Goal: Information Seeking & Learning: Find specific page/section

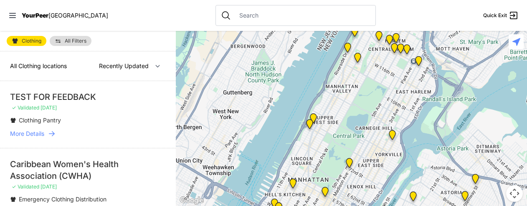
click at [27, 39] on span "Clothing" at bounding box center [32, 40] width 20 height 5
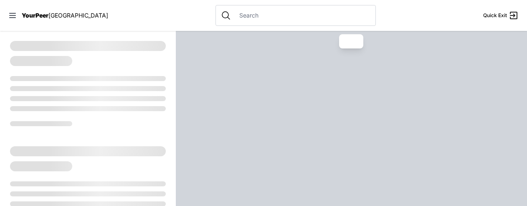
select select "recentlyUpdated"
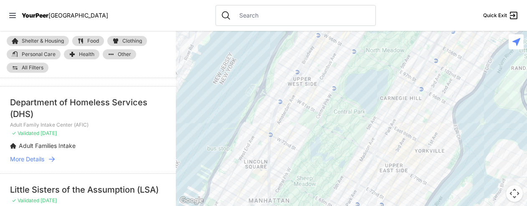
scroll to position [284, 0]
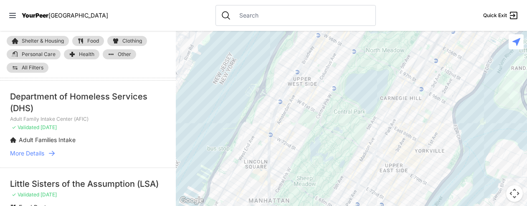
click at [169, 202] on li "Little Sisters of the Assumption (LSA) ✓ Validated [DATE] Food Pantry Community…" at bounding box center [88, 207] width 176 height 79
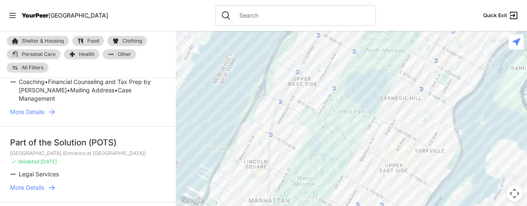
scroll to position [1641, 0]
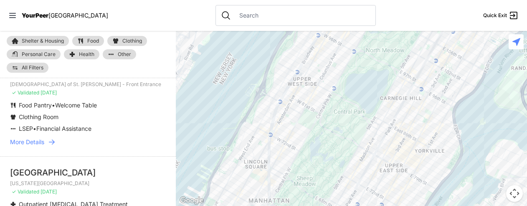
scroll to position [61, 0]
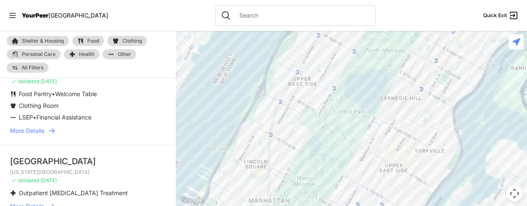
click at [128, 40] on span "Clothing" at bounding box center [132, 40] width 20 height 5
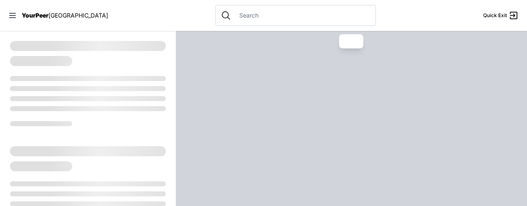
select select "recentlyUpdated"
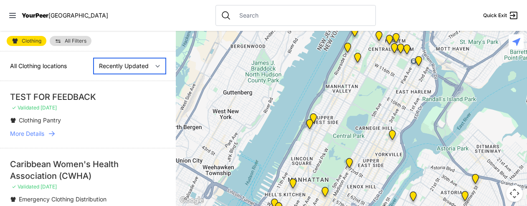
click at [131, 66] on select "Nearby Recently Updated Most Services" at bounding box center [130, 66] width 72 height 16
click at [130, 66] on select "Nearby Recently Updated Most Services" at bounding box center [130, 66] width 72 height 16
click at [152, 64] on select "Nearby Recently Updated Most Services" at bounding box center [130, 66] width 72 height 16
click at [94, 58] on select "Nearby Recently Updated Most Services" at bounding box center [130, 66] width 72 height 16
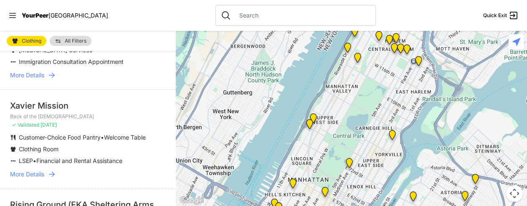
scroll to position [189, 0]
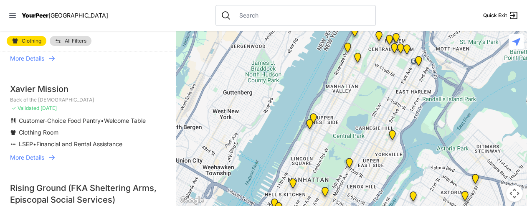
click at [24, 157] on span "More Details" at bounding box center [27, 157] width 34 height 8
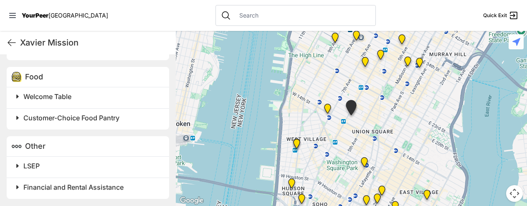
scroll to position [401, 0]
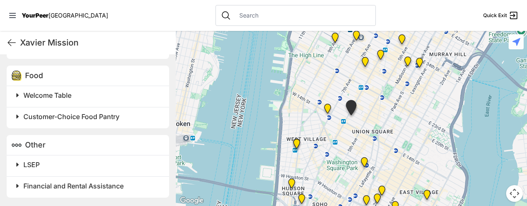
click at [25, 144] on div "Other" at bounding box center [88, 145] width 162 height 20
click at [14, 146] on img at bounding box center [17, 145] width 10 height 10
click at [36, 163] on span "LSEP" at bounding box center [31, 164] width 16 height 8
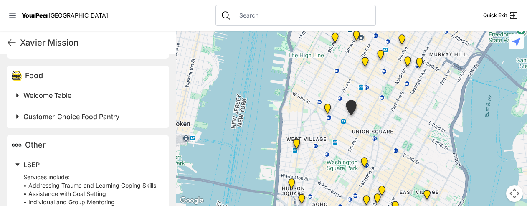
click at [41, 146] on span "Other" at bounding box center [35, 144] width 20 height 9
click at [26, 162] on span "LSEP" at bounding box center [31, 164] width 16 height 8
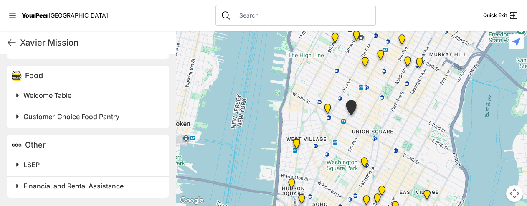
click at [65, 116] on span "Customer-Choice Food Pantry" at bounding box center [71, 116] width 96 height 8
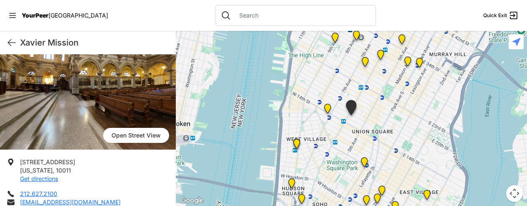
scroll to position [35, 0]
